Goal: Task Accomplishment & Management: Manage account settings

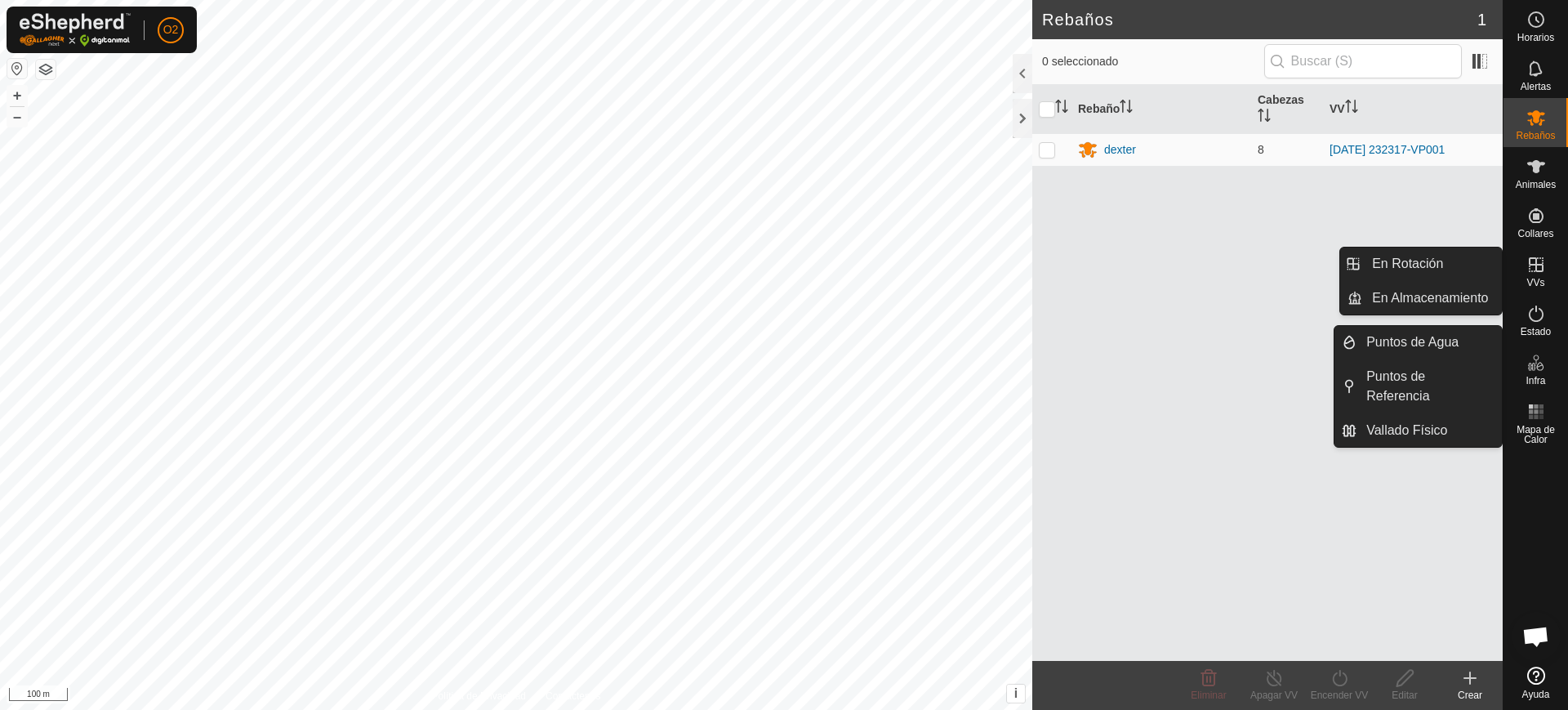
click at [1549, 272] on es-virtualpaddocks-svg-icon at bounding box center [1537, 264] width 30 height 26
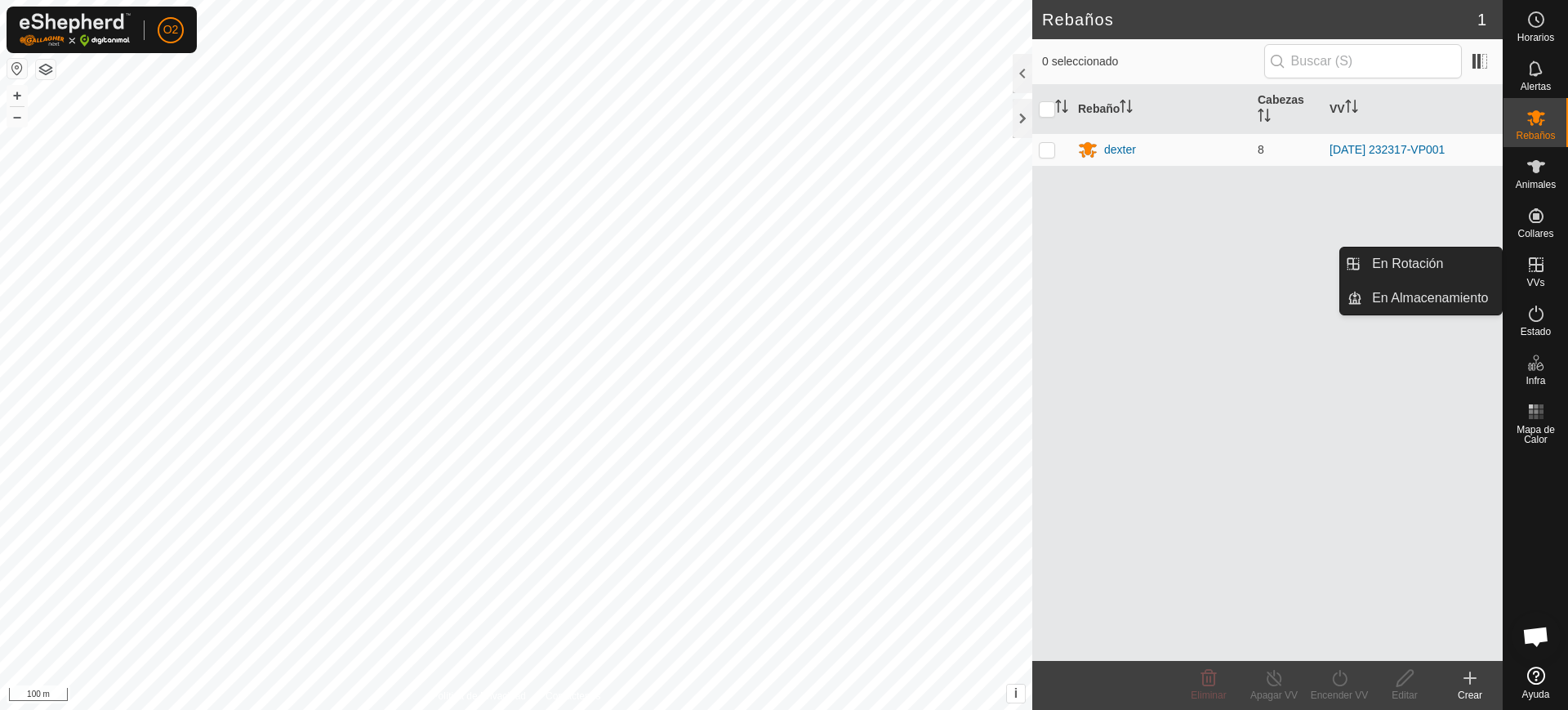
click at [1473, 264] on link "En Rotación" at bounding box center [1433, 264] width 140 height 32
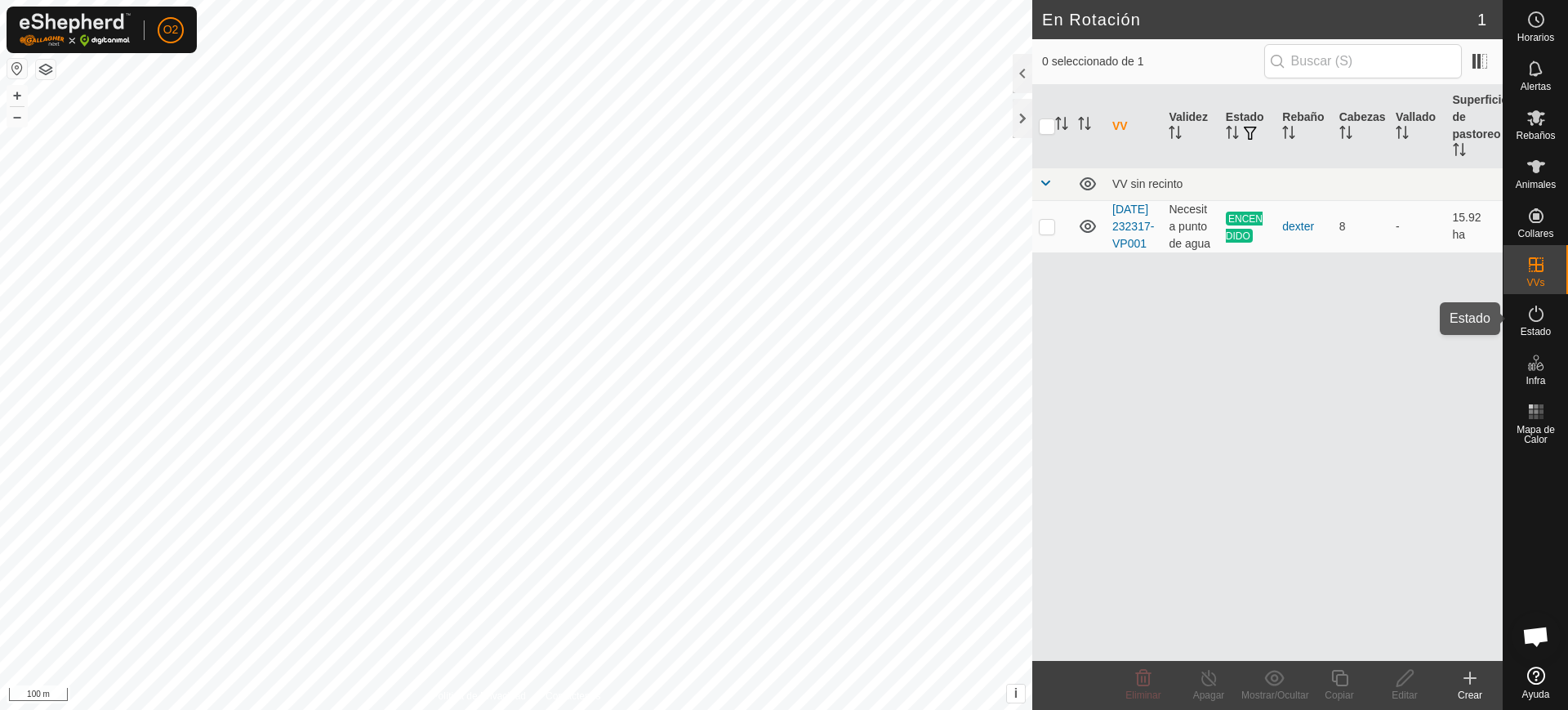
click at [1538, 329] on span "Estado" at bounding box center [1537, 332] width 31 height 10
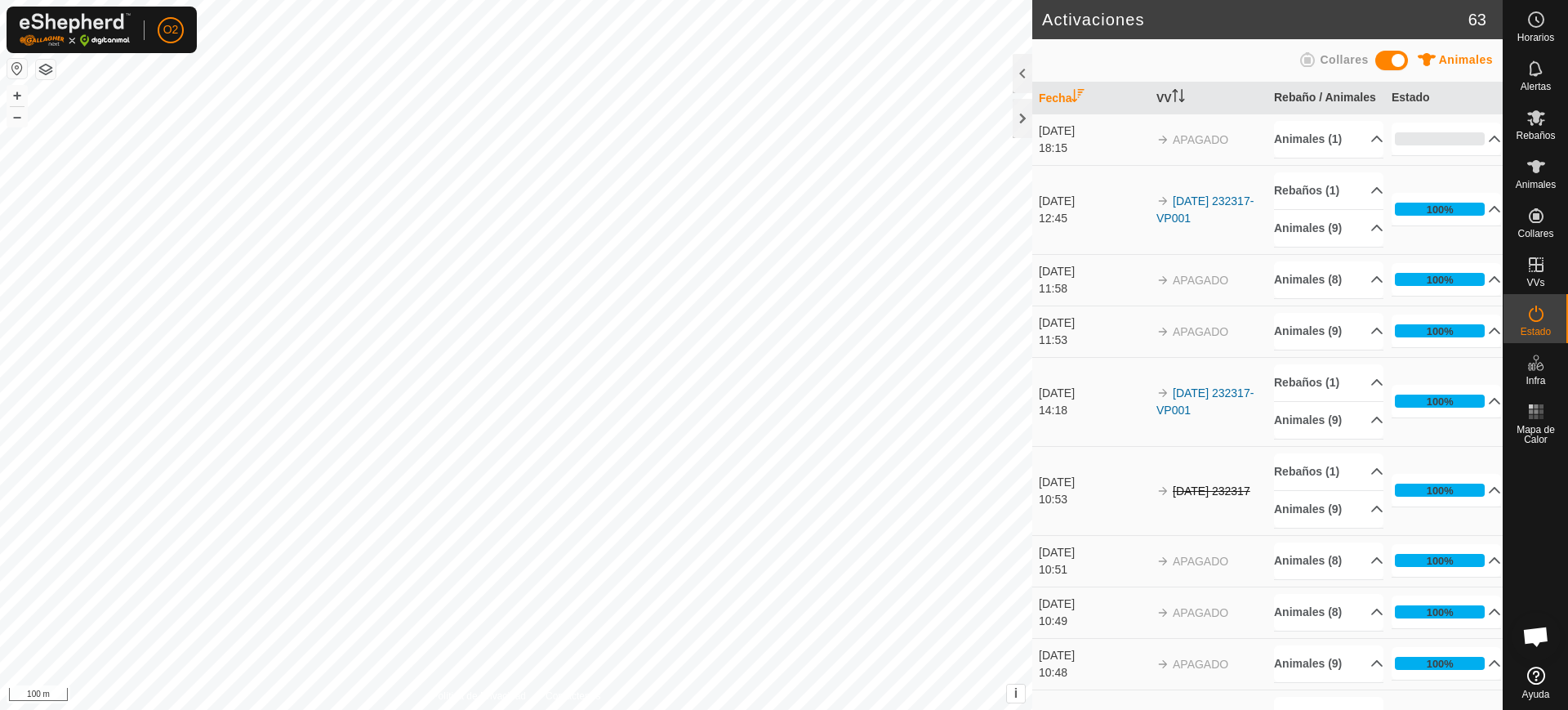
click at [1487, 306] on td "100% En Progreso Pendiente 0 Enviado 0 Completado Confirmado 0 Anulado 8 Cancel…" at bounding box center [1444, 280] width 117 height 51
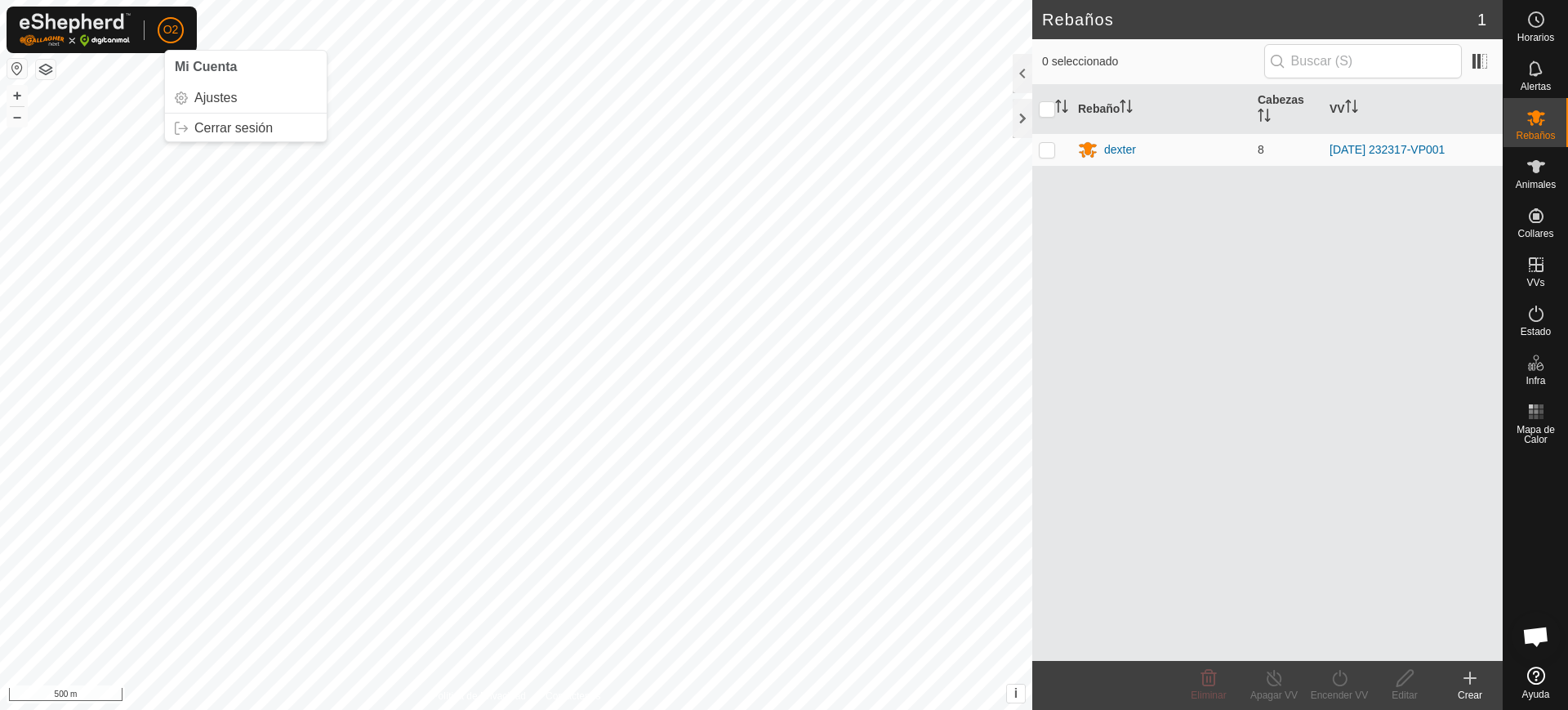
click at [160, 21] on p-avatar "O2" at bounding box center [170, 30] width 26 height 26
click at [204, 122] on link "Cerrar sesión" at bounding box center [246, 128] width 162 height 26
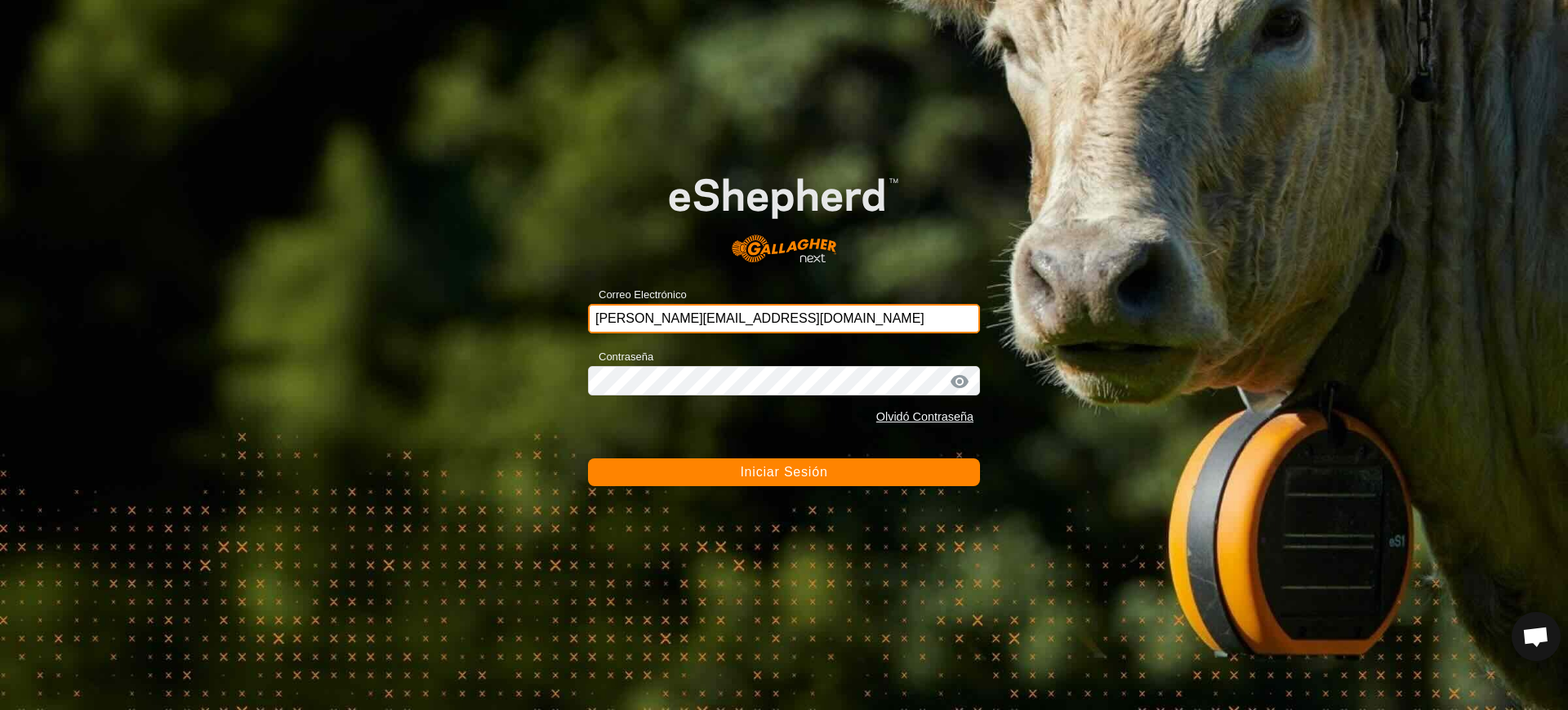
click at [825, 323] on input "[PERSON_NAME][EMAIL_ADDRESS][DOMAIN_NAME]" at bounding box center [784, 318] width 392 height 30
type input "[EMAIL_ADDRESS][DOMAIN_NAME]"
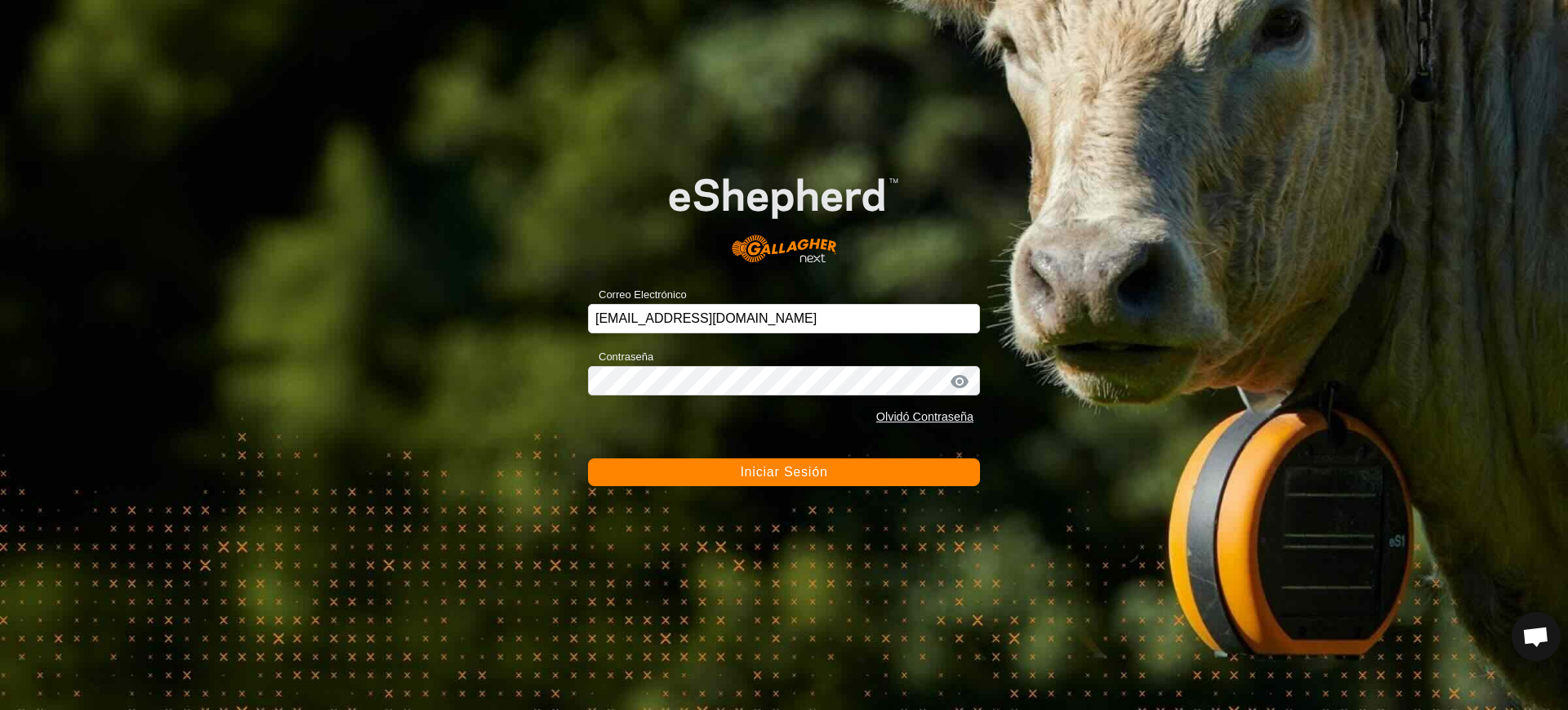
click at [716, 459] on button "Iniciar Sesión" at bounding box center [784, 472] width 392 height 28
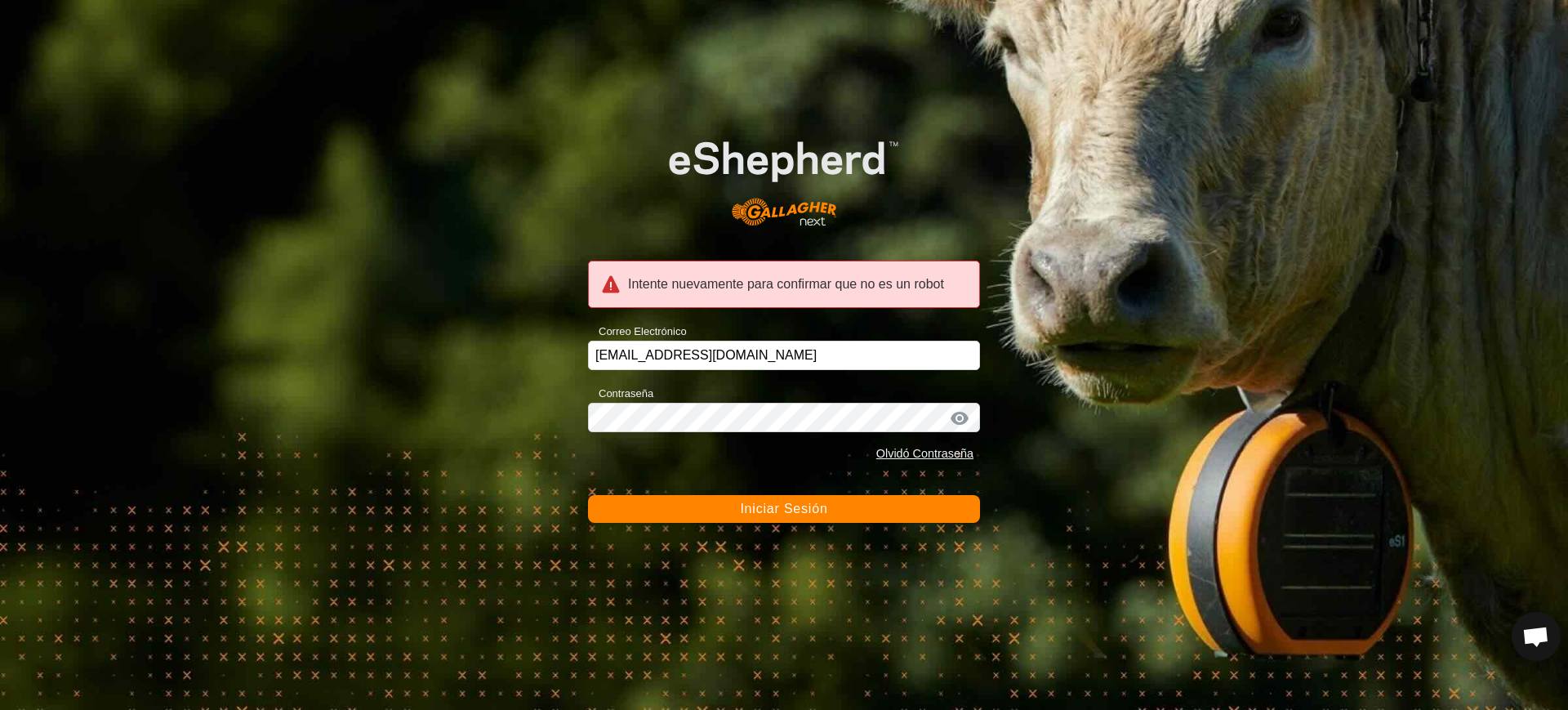
drag, startPoint x: 913, startPoint y: 481, endPoint x: 923, endPoint y: 496, distance: 18.0
click at [923, 496] on form "Intente nuevamente para confirmar que no es un robot Correo Electrónico [EMAIL_…" at bounding box center [784, 315] width 392 height 415
click at [922, 500] on button "Iniciar Sesión" at bounding box center [784, 508] width 392 height 28
